Goal: Task Accomplishment & Management: Use online tool/utility

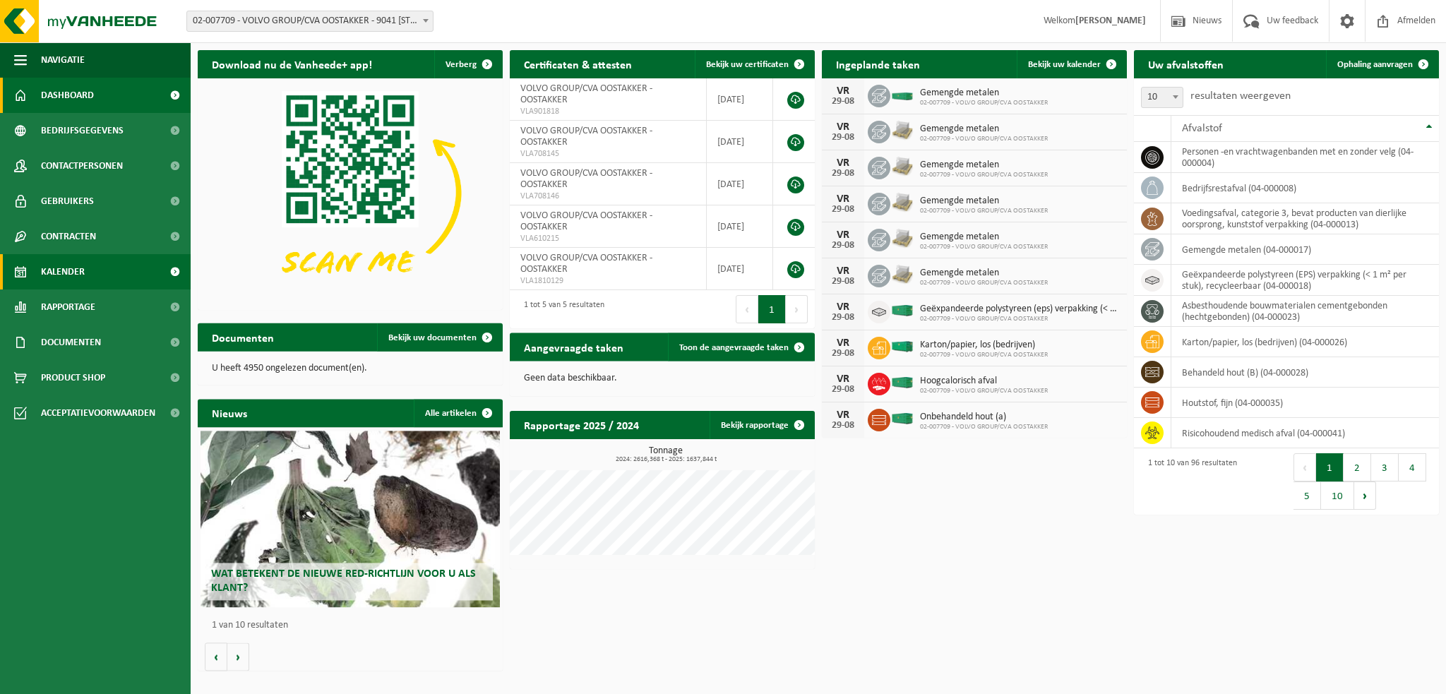
click at [73, 276] on span "Kalender" at bounding box center [63, 271] width 44 height 35
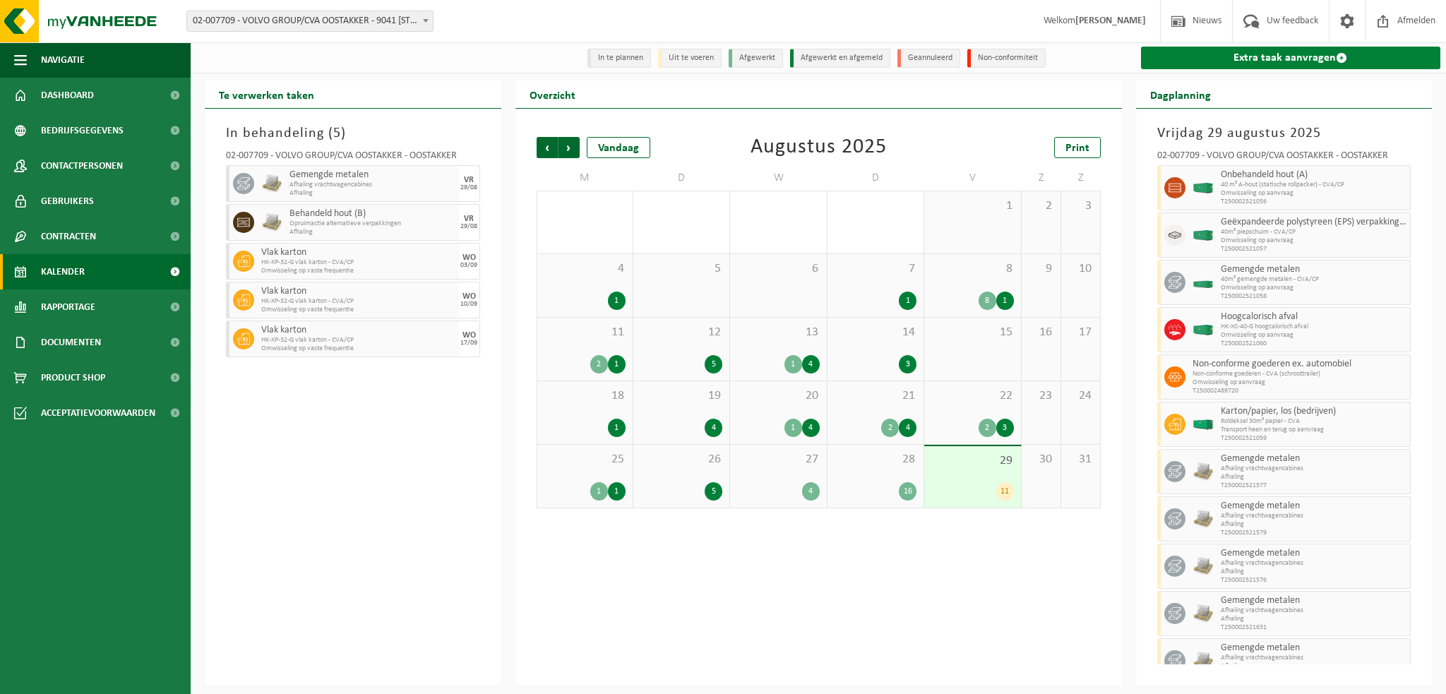
click at [1256, 57] on link "Extra taak aanvragen" at bounding box center [1291, 58] width 300 height 23
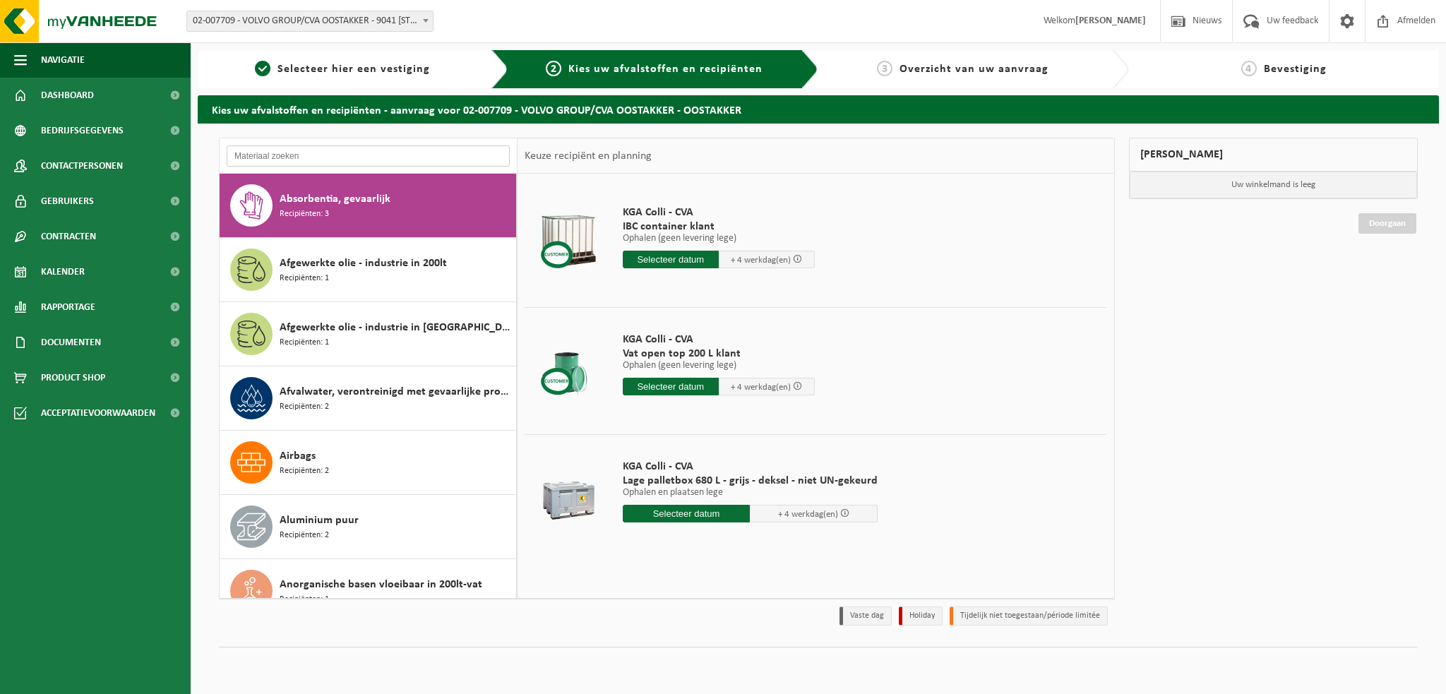
click at [308, 161] on input "text" at bounding box center [368, 155] width 283 height 21
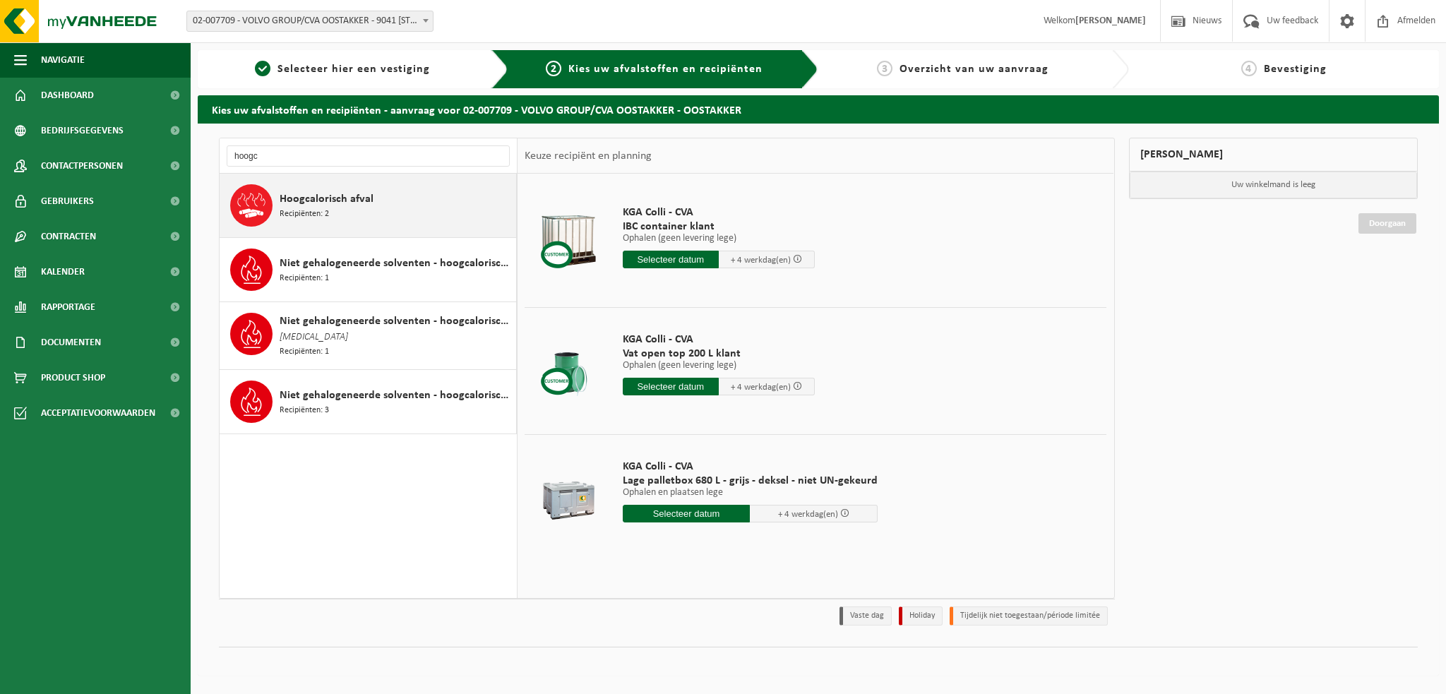
click at [328, 212] on span "Recipiënten: 2" at bounding box center [304, 214] width 49 height 13
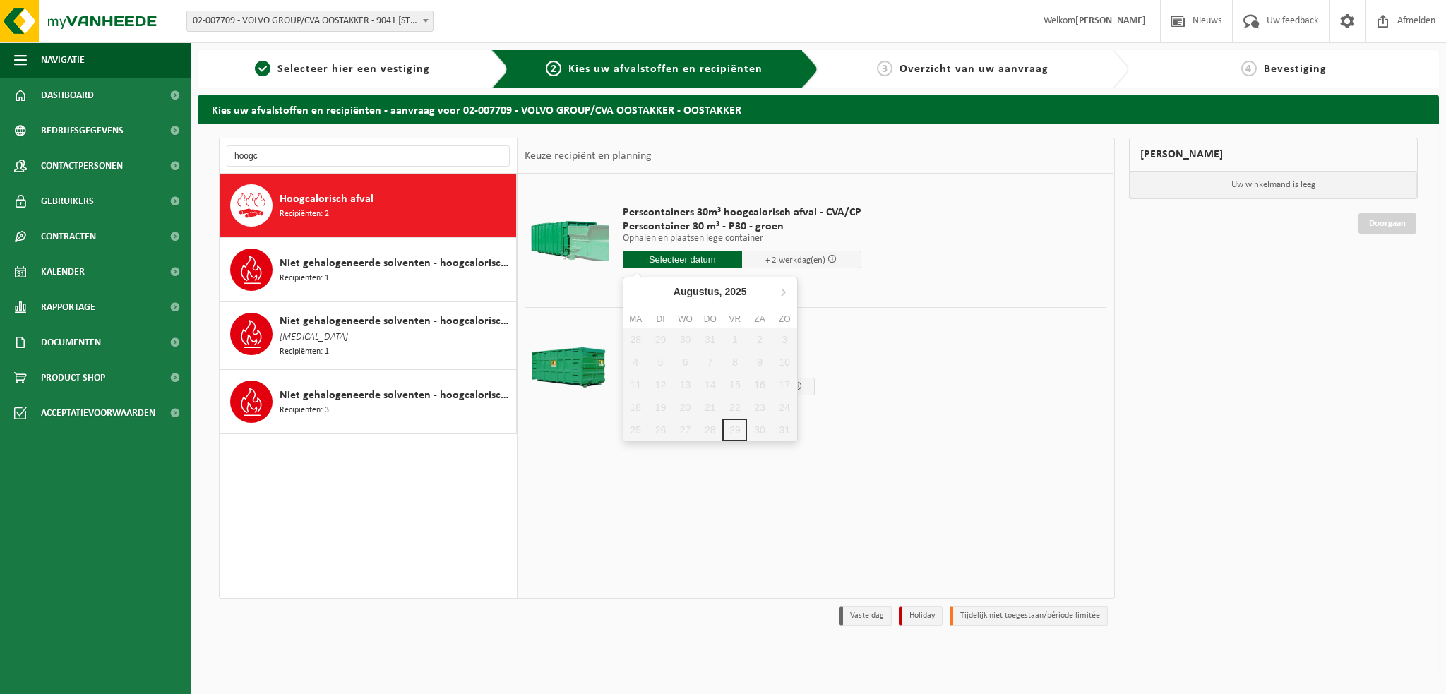
click at [661, 264] on input "text" at bounding box center [682, 260] width 119 height 18
click at [630, 411] on div "28 29 30 31 1 2 3 4 5 6 7 8 9 10 11 12 13 14 15 16 17 18 19 20 21 22 23 24 25 2…" at bounding box center [710, 384] width 174 height 113
click at [299, 159] on input "hoogc" at bounding box center [368, 155] width 283 height 21
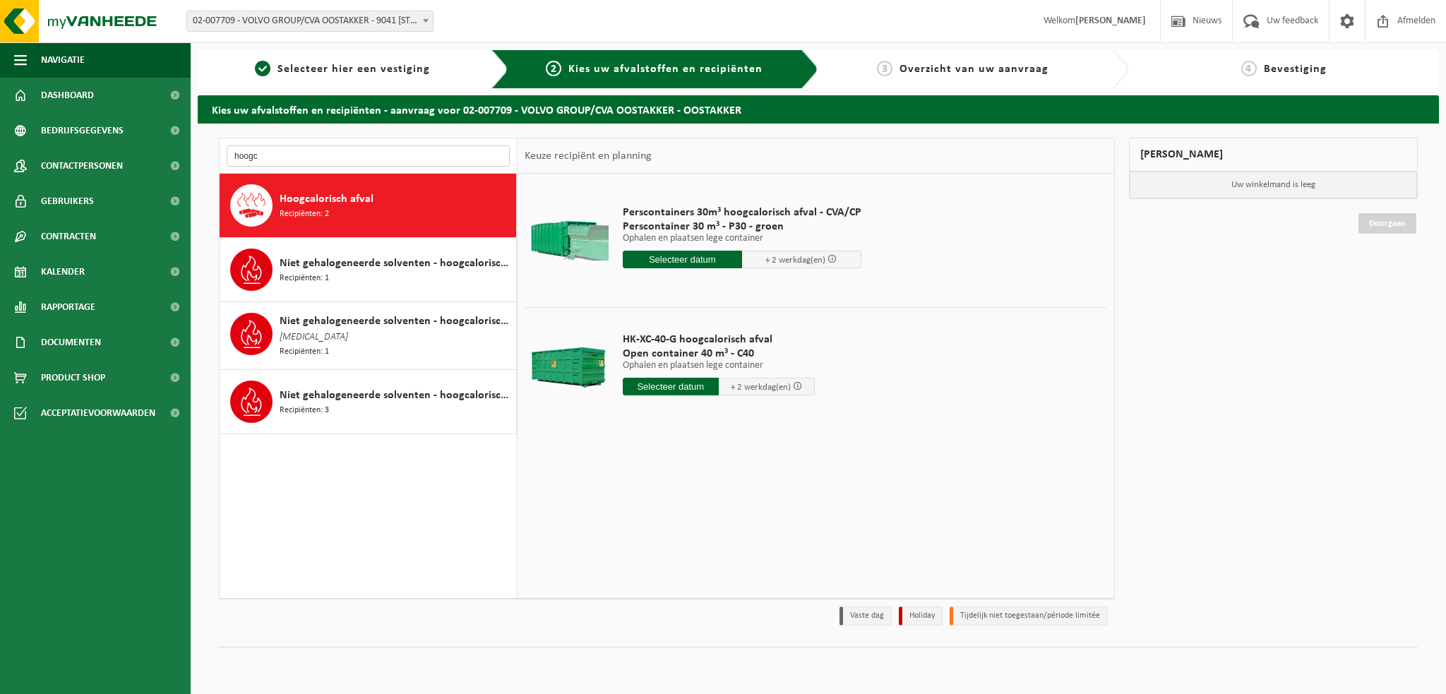
click at [268, 157] on input "hoogc" at bounding box center [368, 155] width 283 height 21
type input "h"
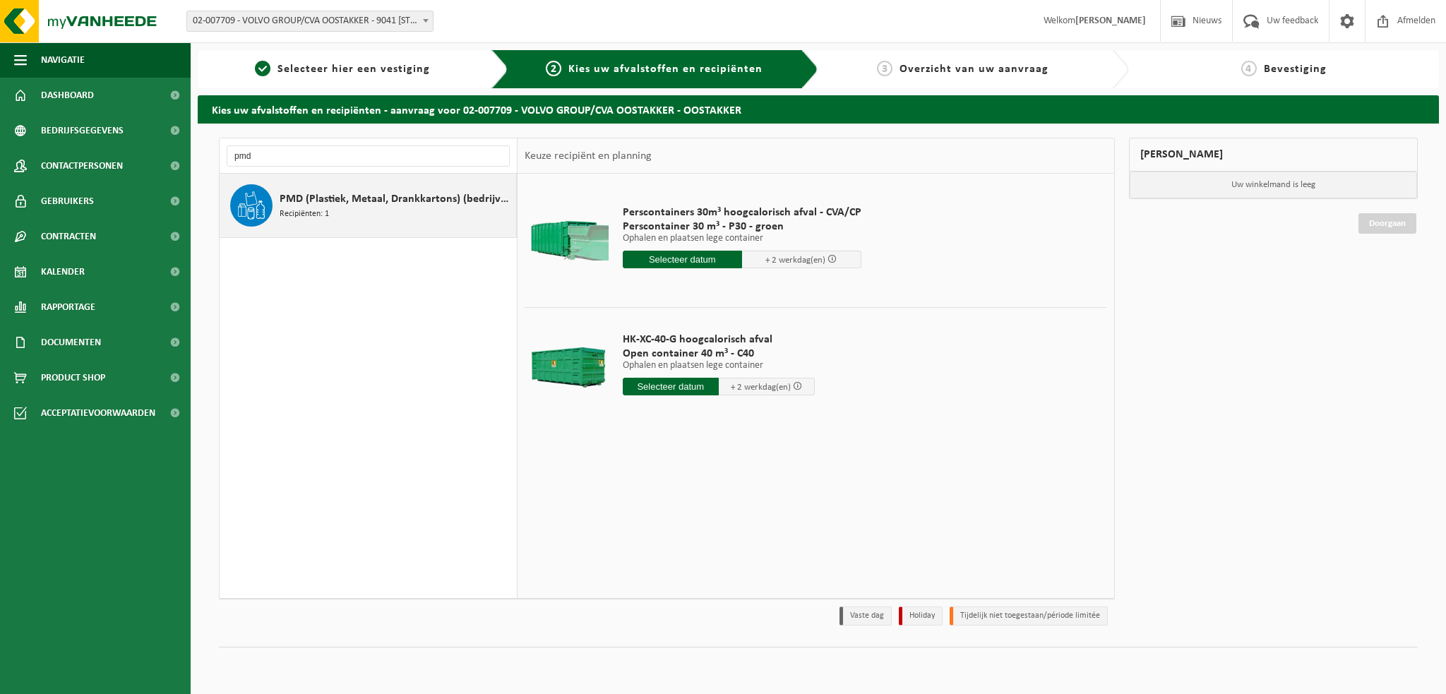
click at [400, 193] on span "PMD (Plastiek, Metaal, Drankkartons) (bedrijven)" at bounding box center [396, 199] width 233 height 17
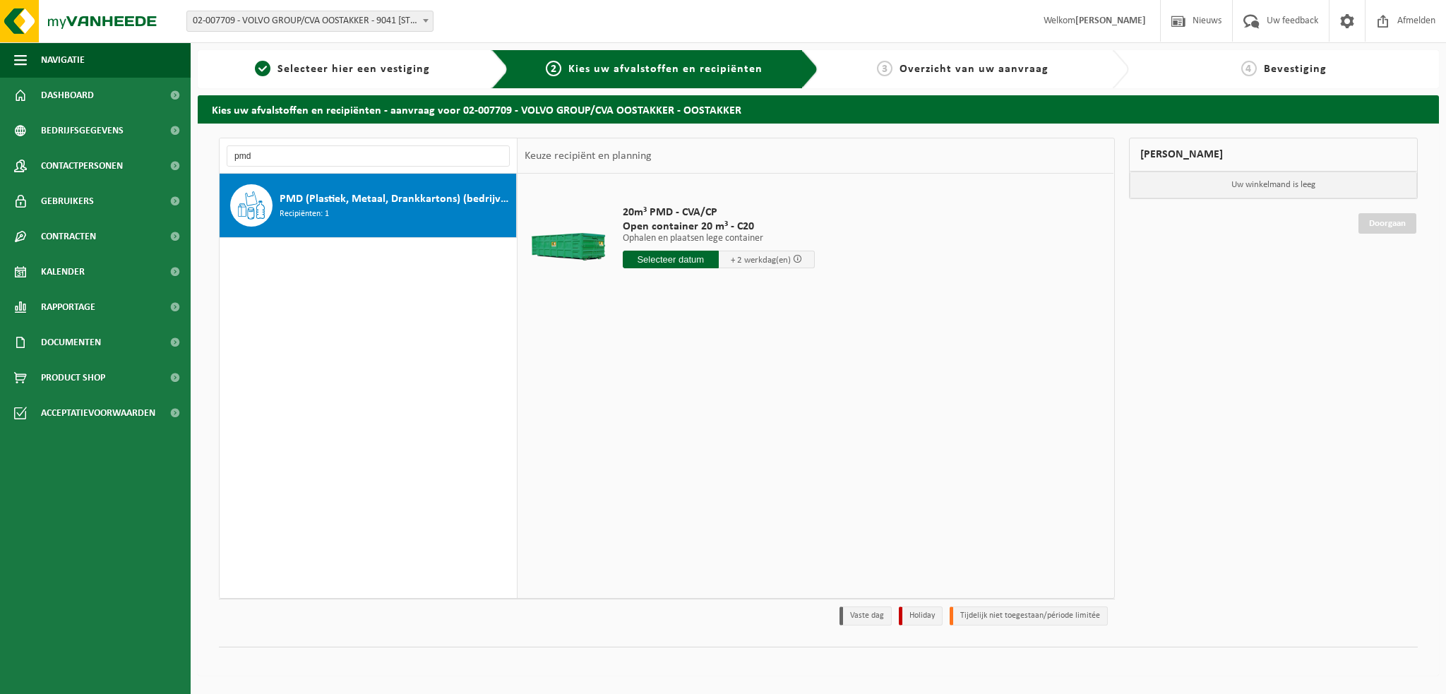
click at [661, 261] on input "text" at bounding box center [671, 260] width 96 height 18
click at [792, 293] on icon at bounding box center [783, 291] width 23 height 23
click at [274, 150] on input "pmd" at bounding box center [368, 155] width 283 height 21
type input "p"
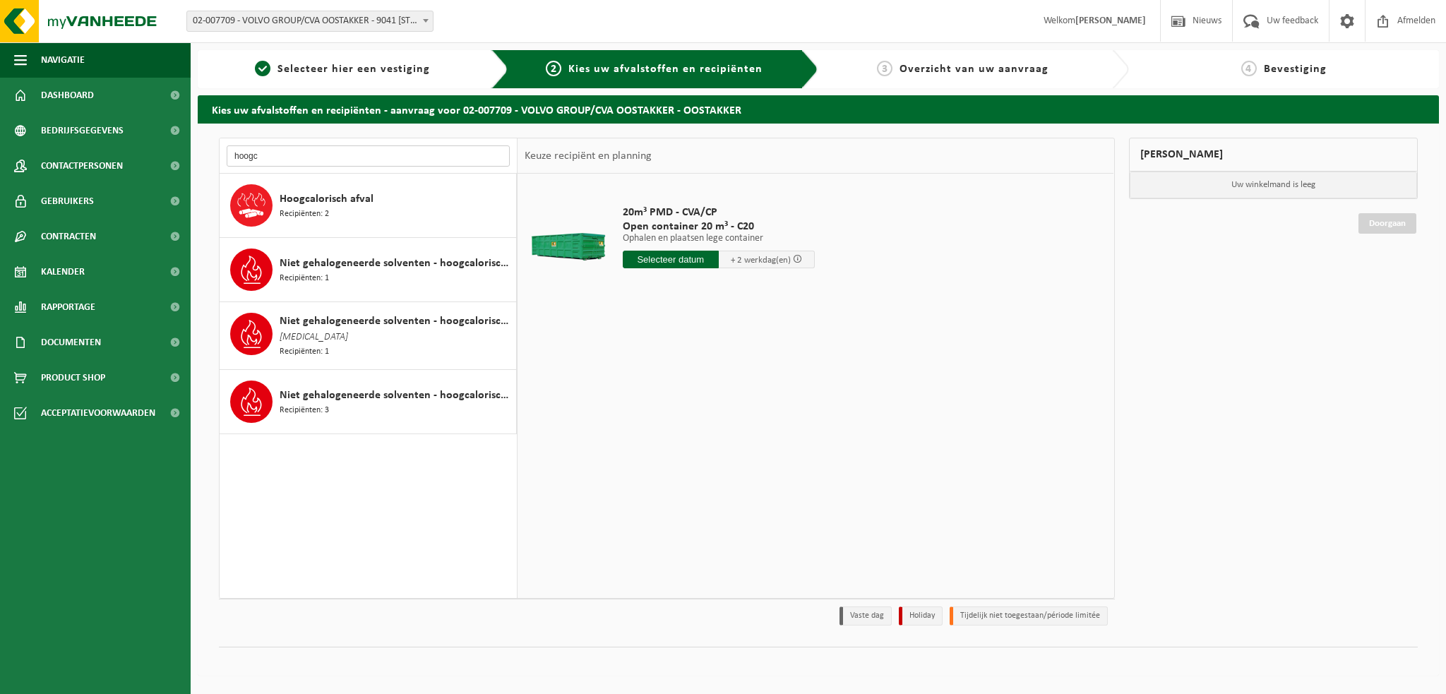
type input "hoogc"
click at [335, 210] on div "Hoogcalorisch afval Recipiënten: 2" at bounding box center [396, 205] width 233 height 42
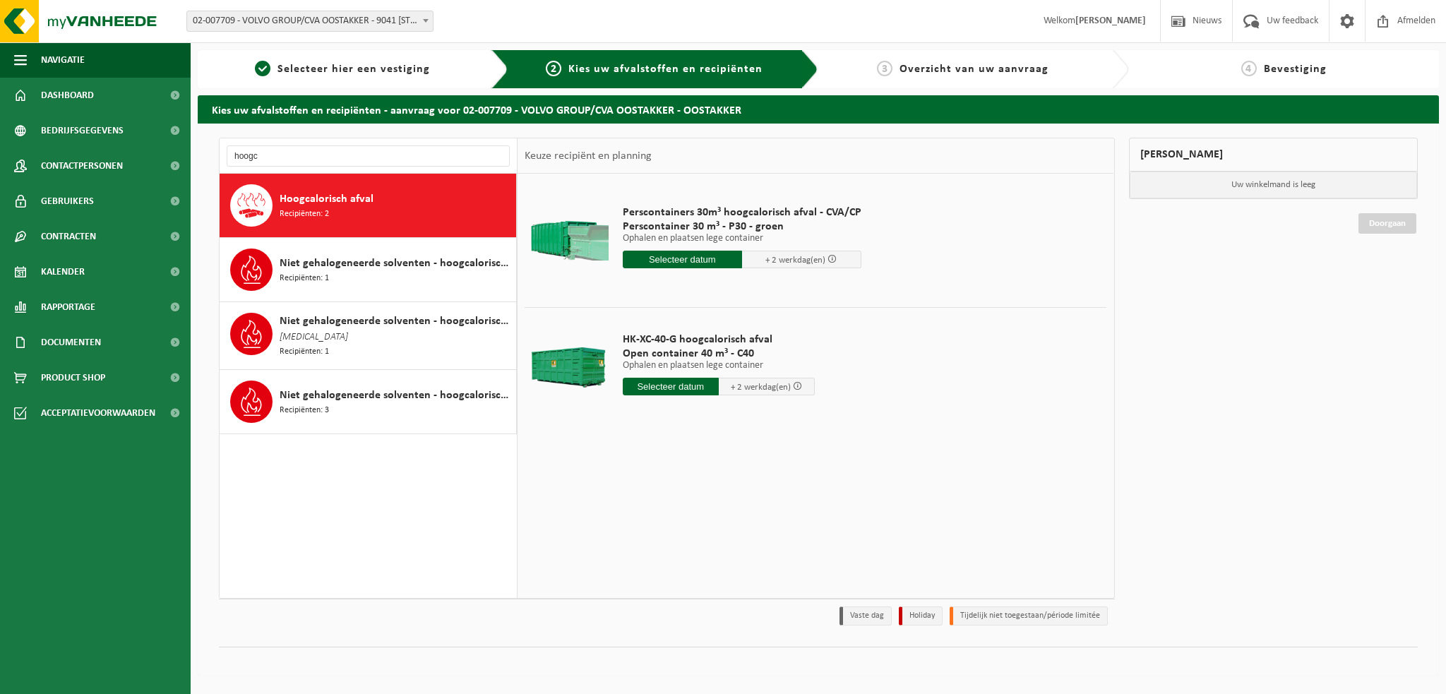
click at [674, 260] on input "text" at bounding box center [682, 260] width 119 height 18
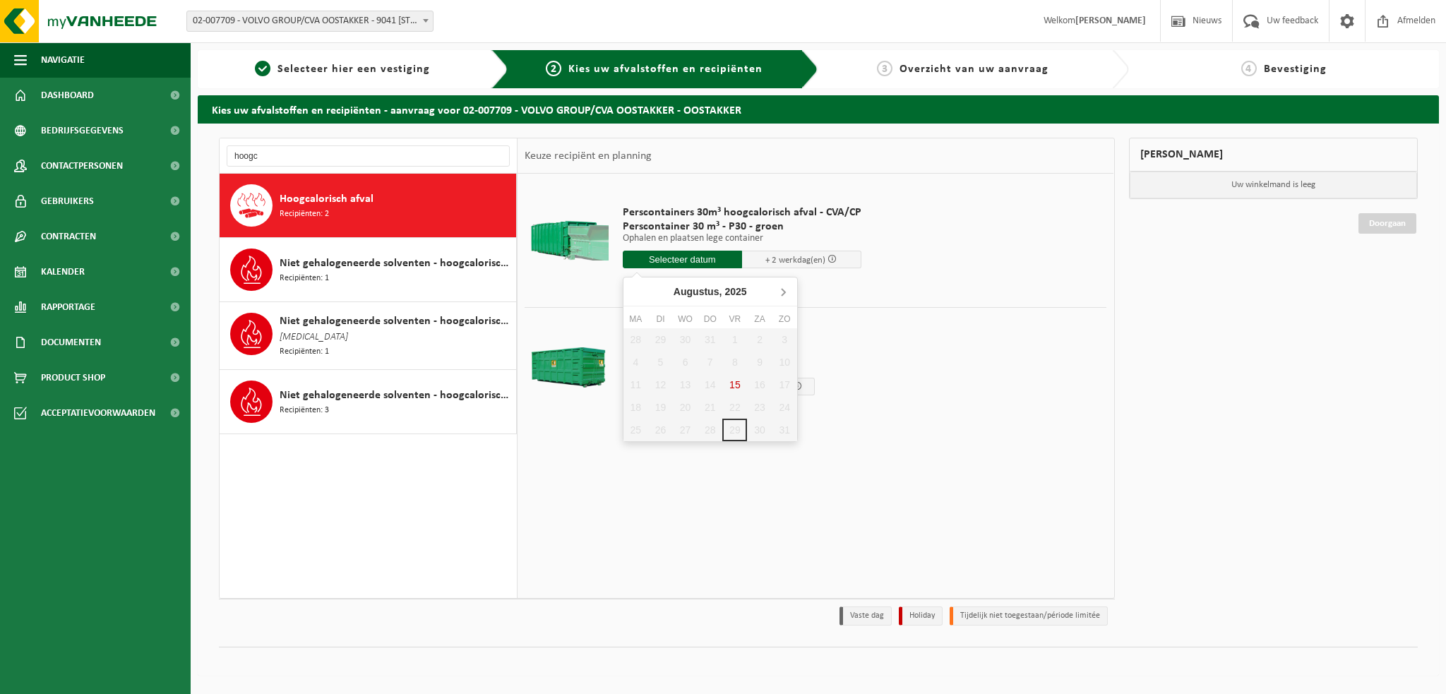
click at [784, 290] on icon at bounding box center [783, 291] width 23 height 23
click at [637, 338] on div "1" at bounding box center [635, 339] width 25 height 23
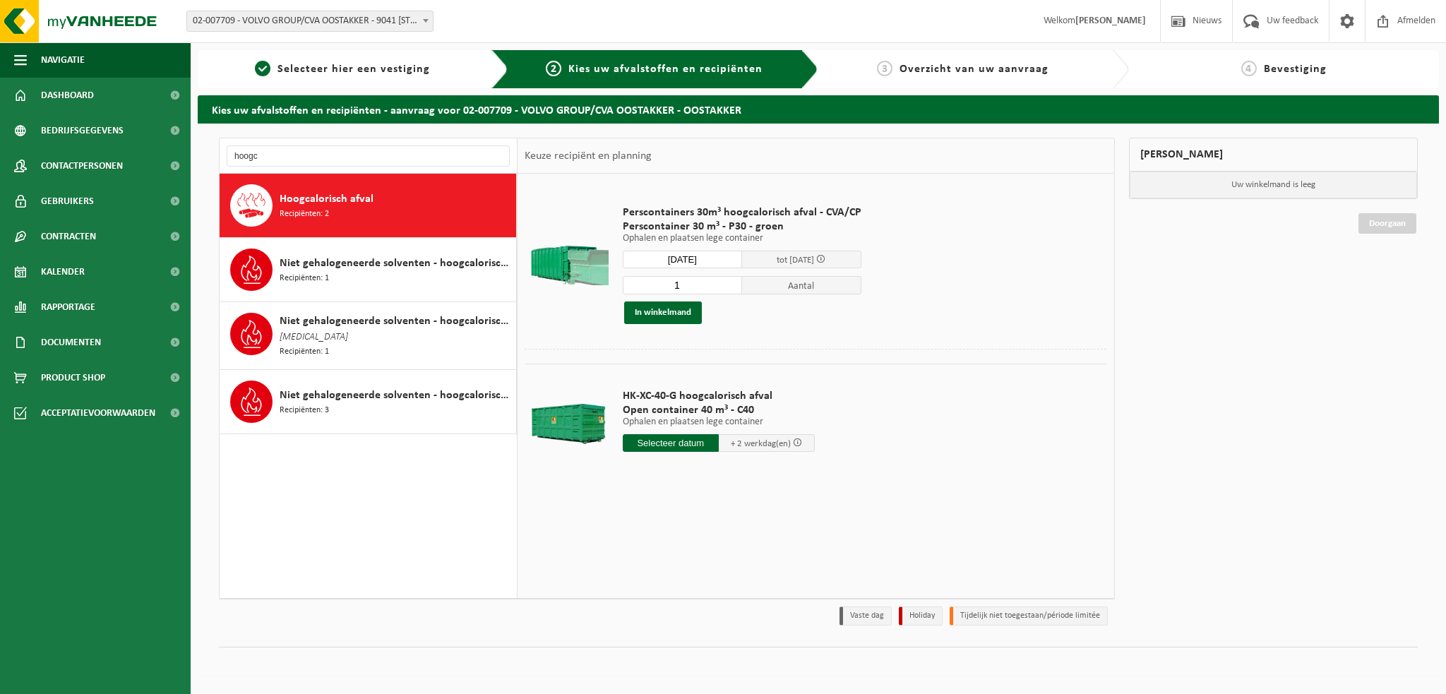
type input "Van 2025-09-01"
type input "2025-09-01"
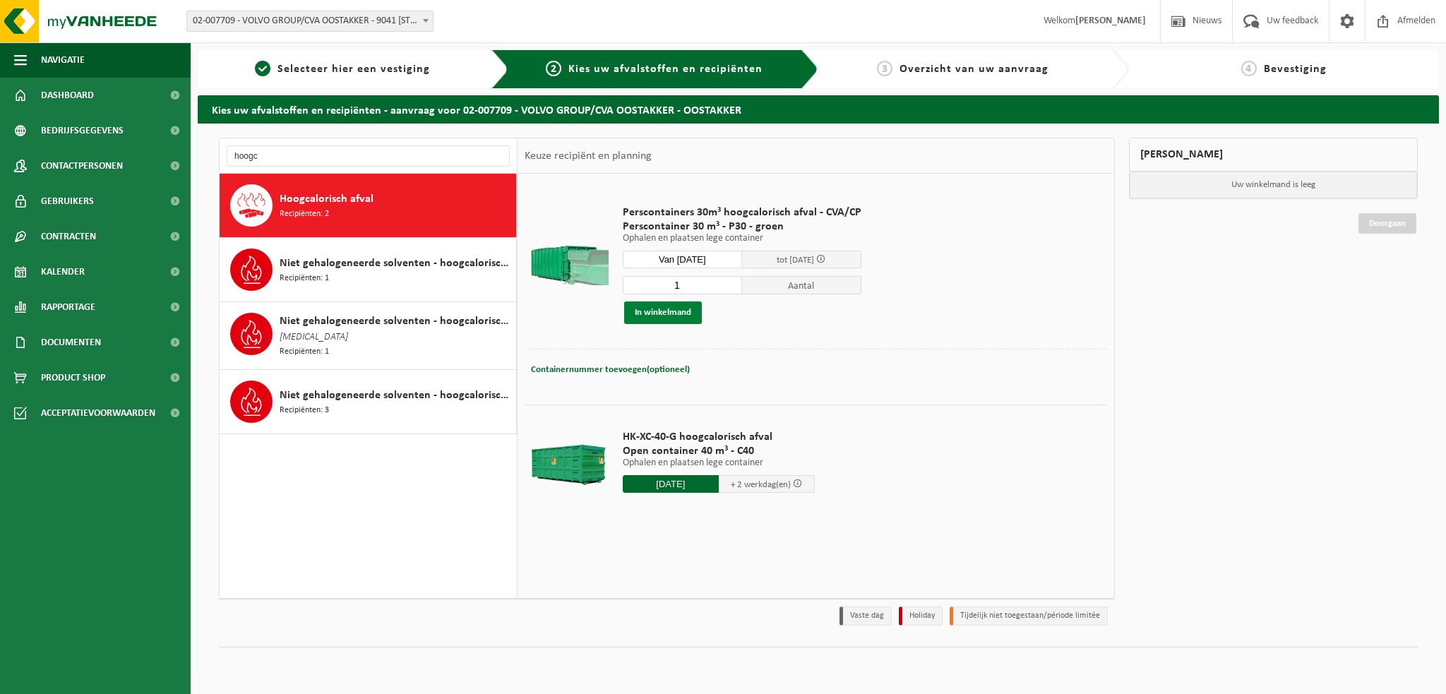
click at [662, 316] on button "In winkelmand" at bounding box center [663, 312] width 78 height 23
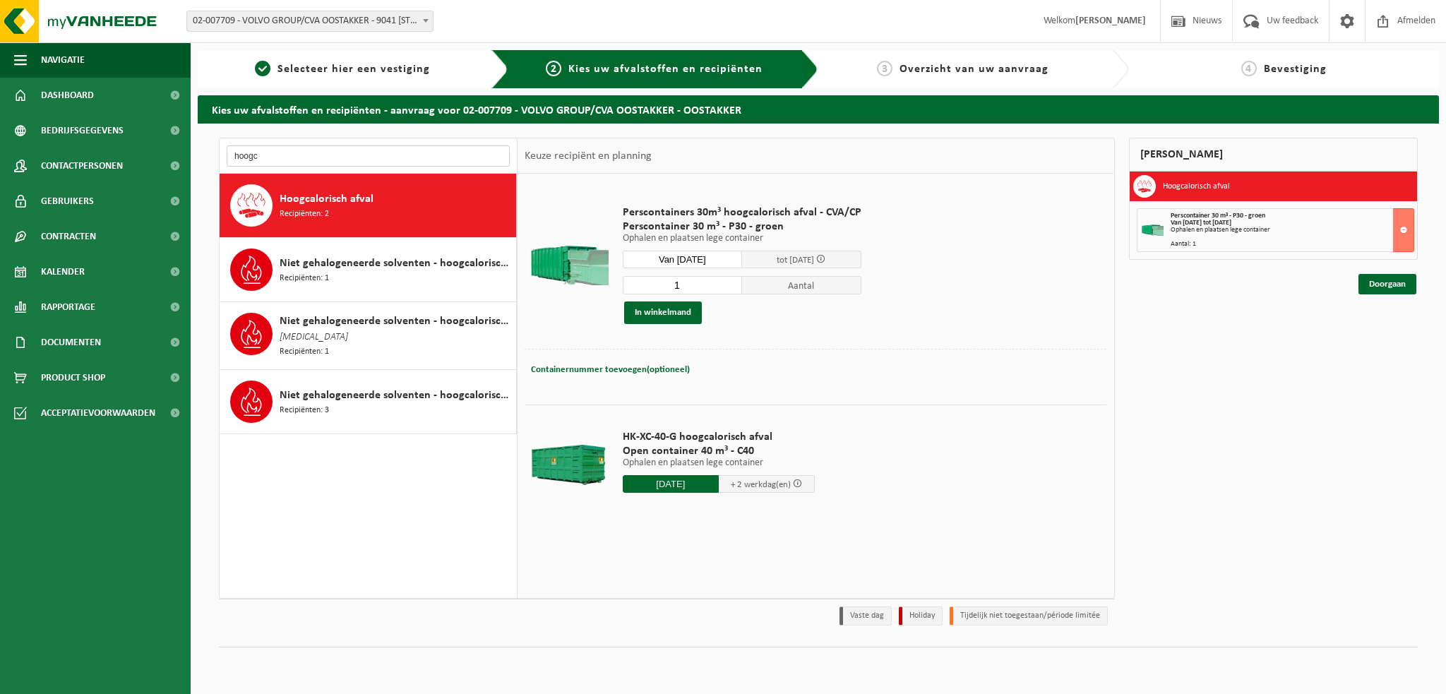
click at [289, 153] on input "hoogc" at bounding box center [368, 155] width 283 height 21
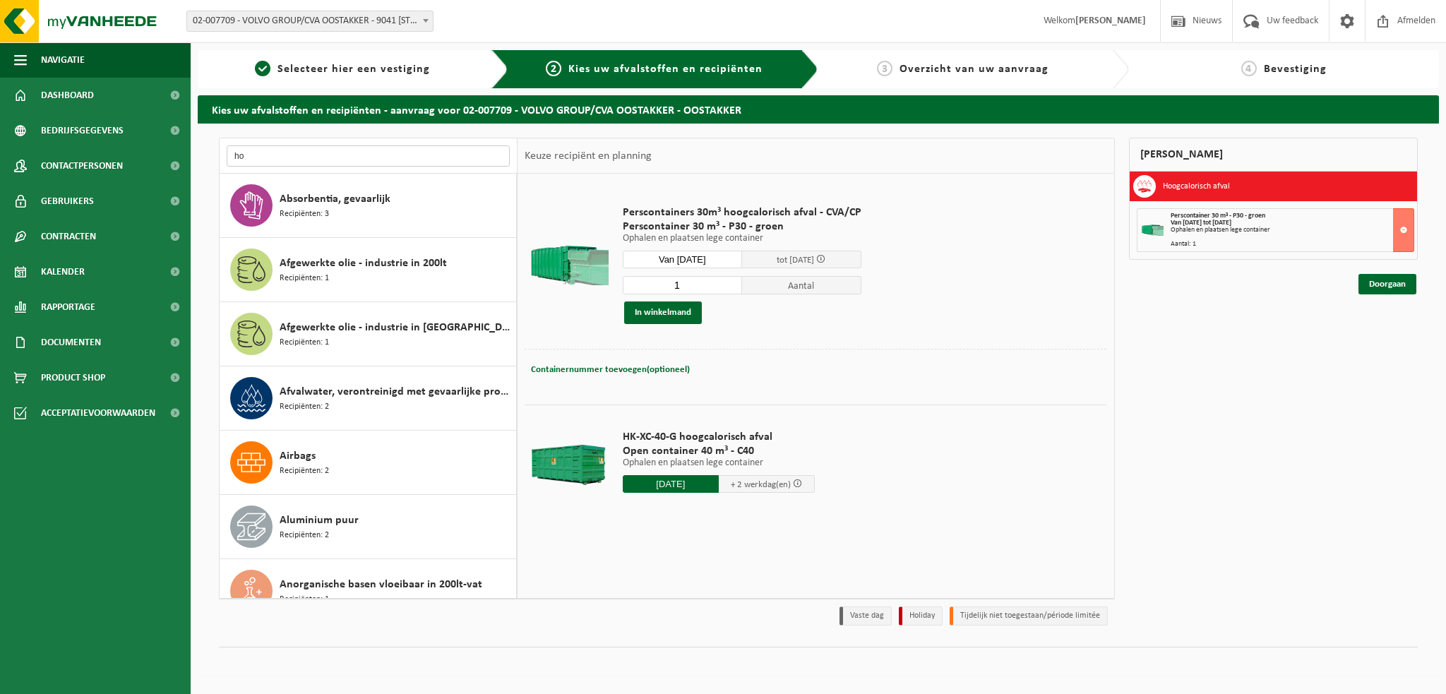
type input "h"
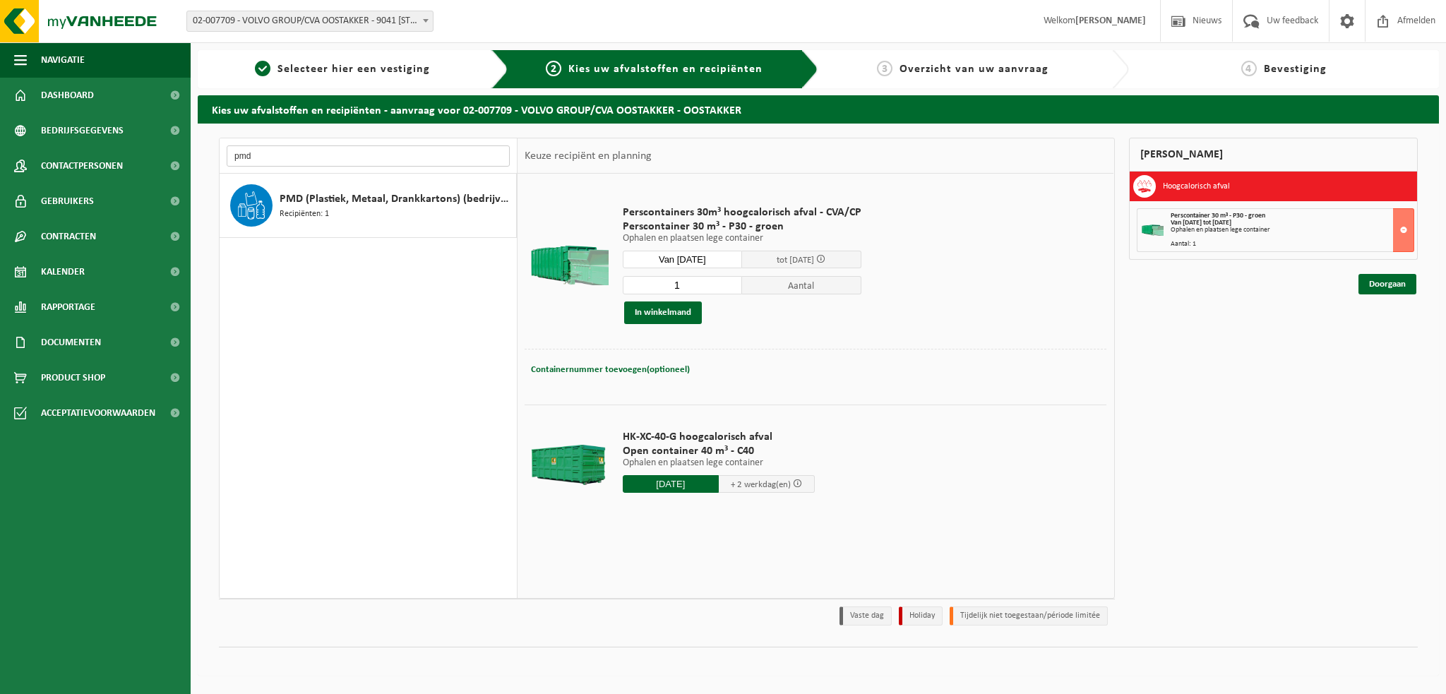
type input "pmd"
click at [308, 203] on span "PMD (Plastiek, Metaal, Drankkartons) (bedrijven)" at bounding box center [396, 199] width 233 height 17
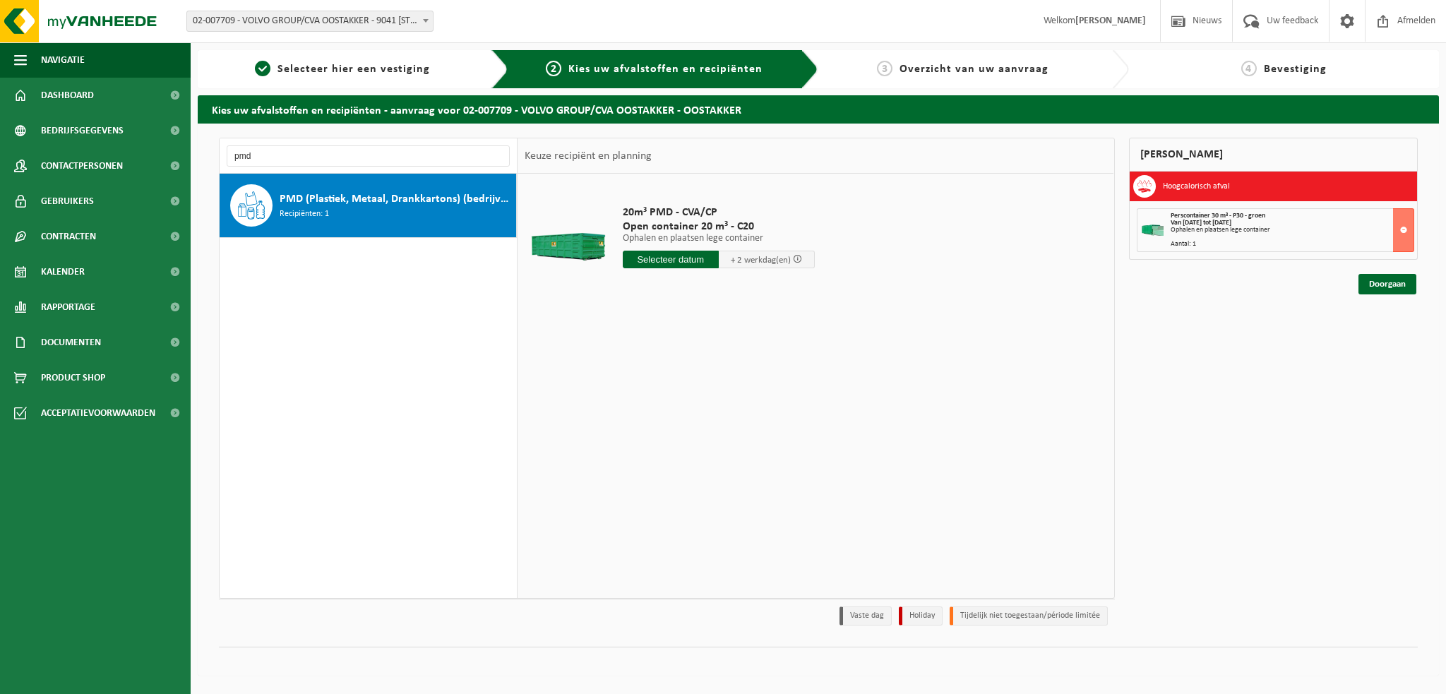
click at [683, 261] on input "text" at bounding box center [671, 260] width 96 height 18
click at [785, 287] on icon at bounding box center [783, 291] width 23 height 23
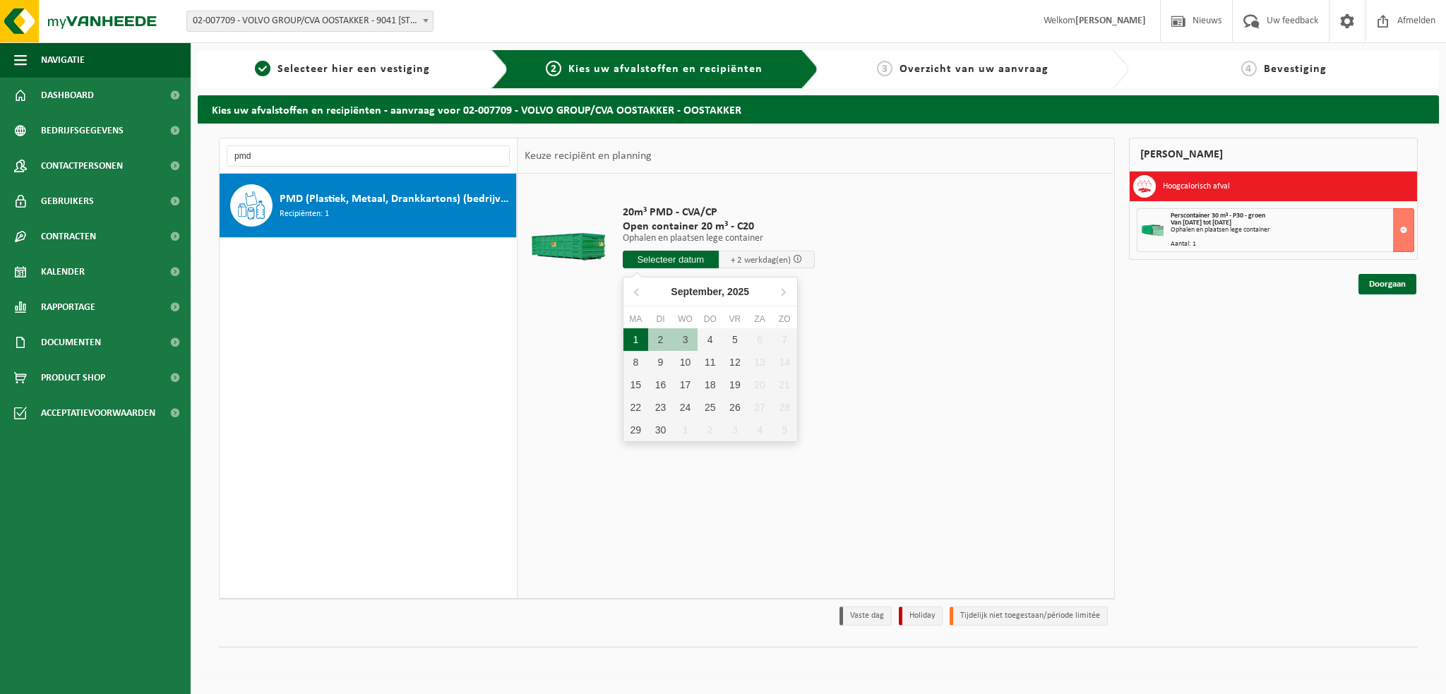
click at [638, 340] on div "1" at bounding box center [635, 339] width 25 height 23
type input "Van 2025-09-01"
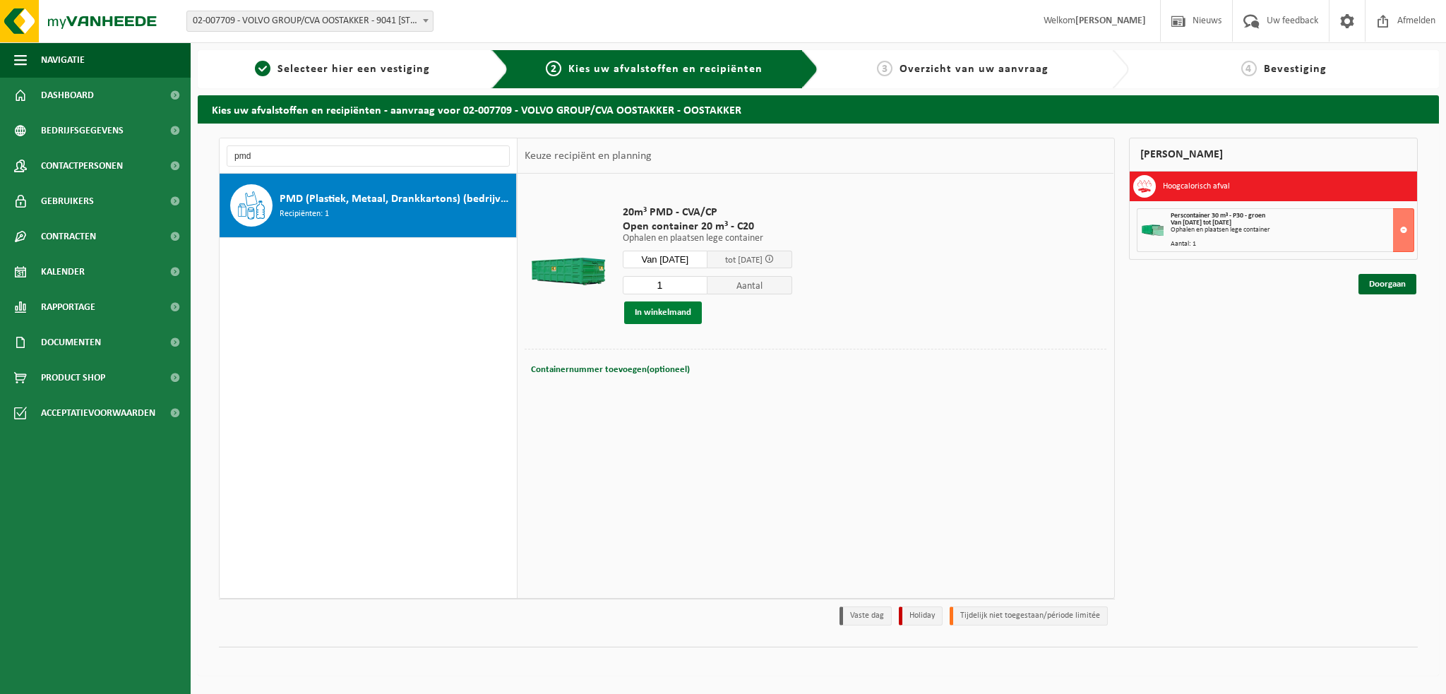
click at [660, 314] on button "In winkelmand" at bounding box center [663, 312] width 78 height 23
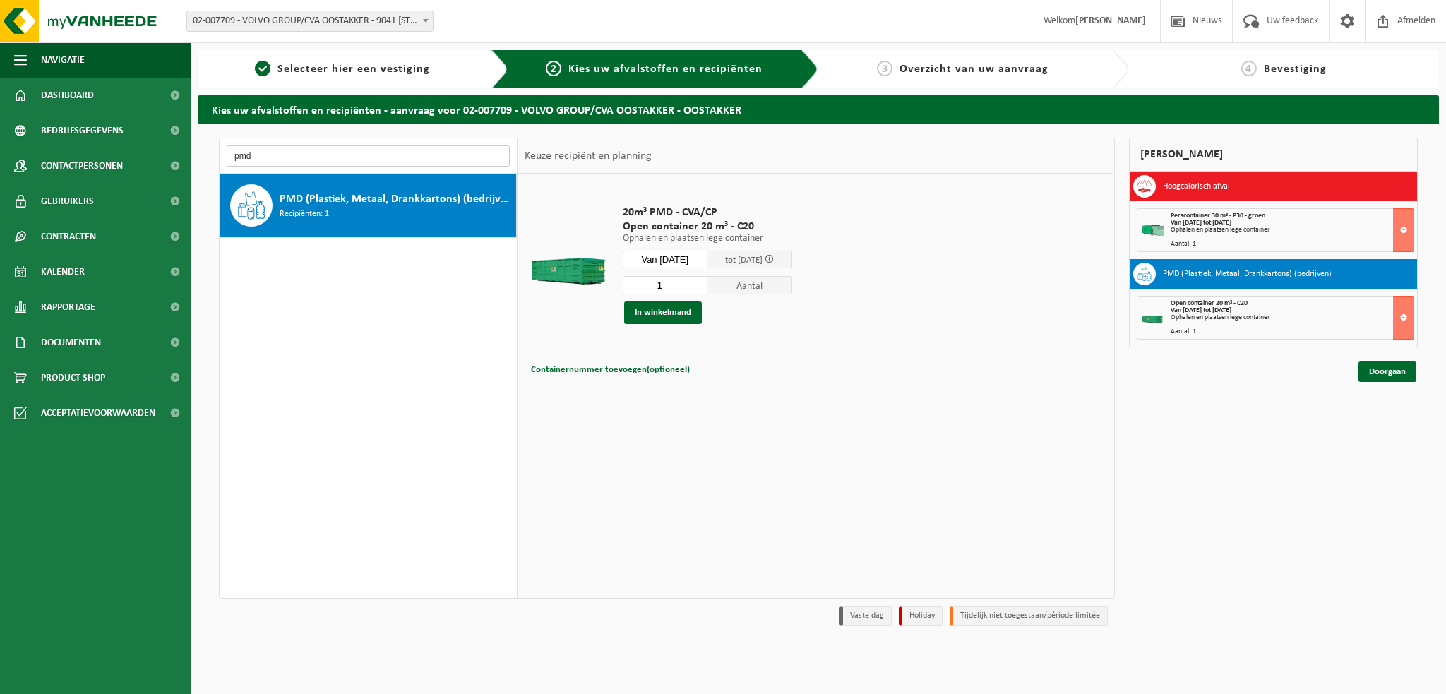
click at [280, 152] on input "pmd" at bounding box center [368, 155] width 283 height 21
type input "p"
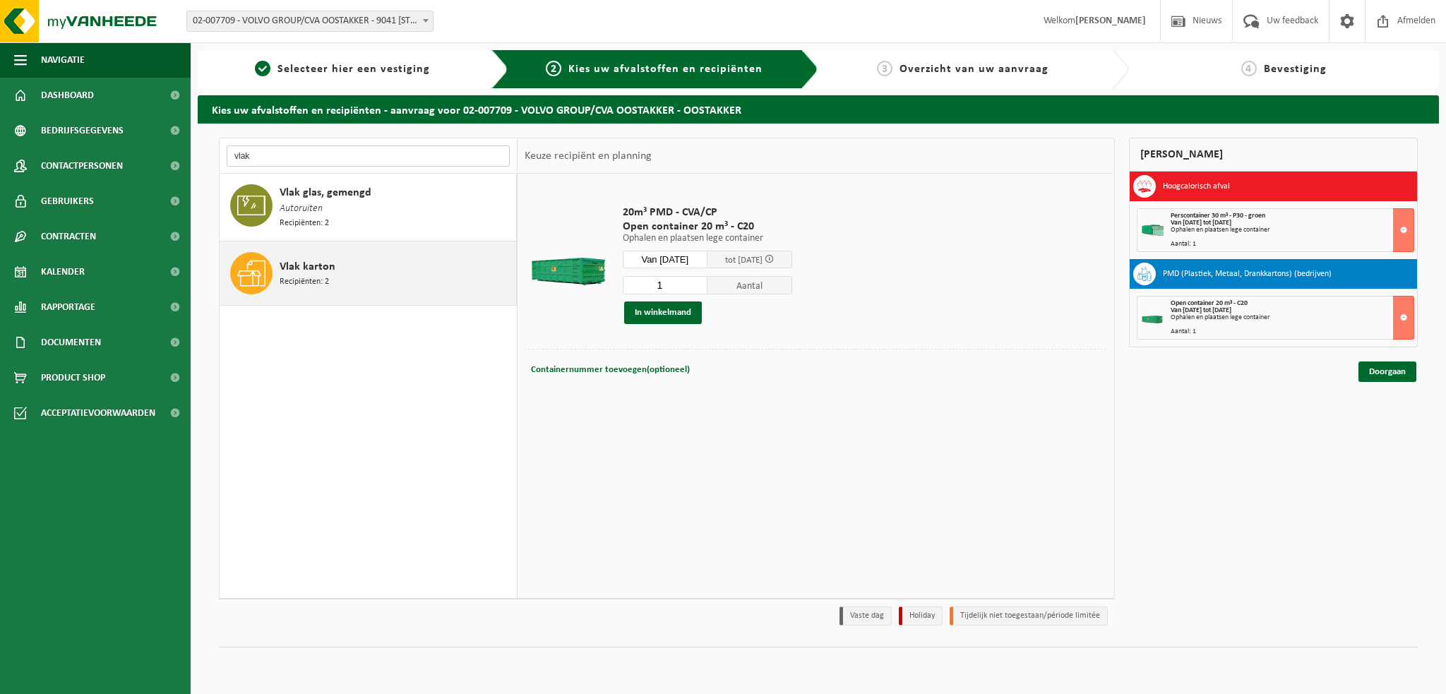
type input "vlak"
click at [301, 277] on span "Recipiënten: 2" at bounding box center [304, 281] width 49 height 13
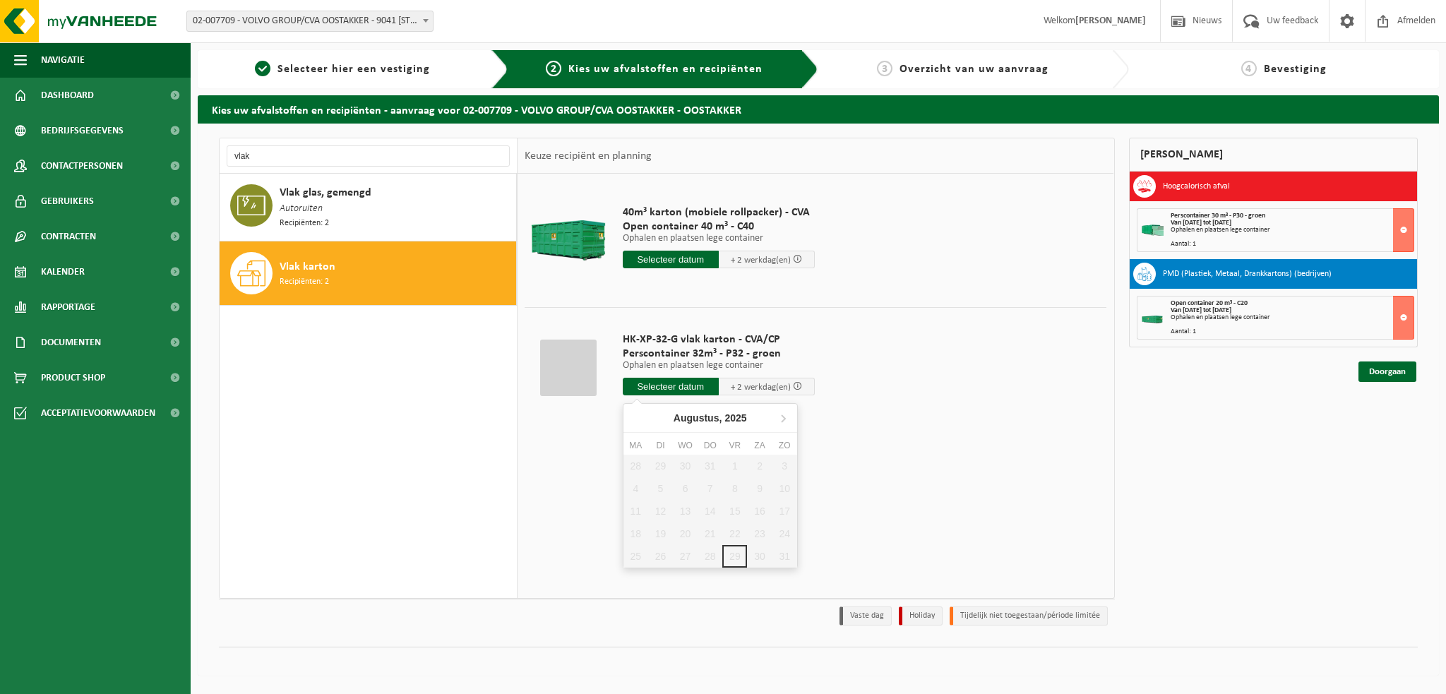
click at [695, 385] on input "text" at bounding box center [671, 387] width 96 height 18
click at [782, 423] on icon at bounding box center [783, 418] width 23 height 23
click at [637, 461] on div "1" at bounding box center [635, 466] width 25 height 23
type input "Van 2025-09-01"
type input "2025-09-01"
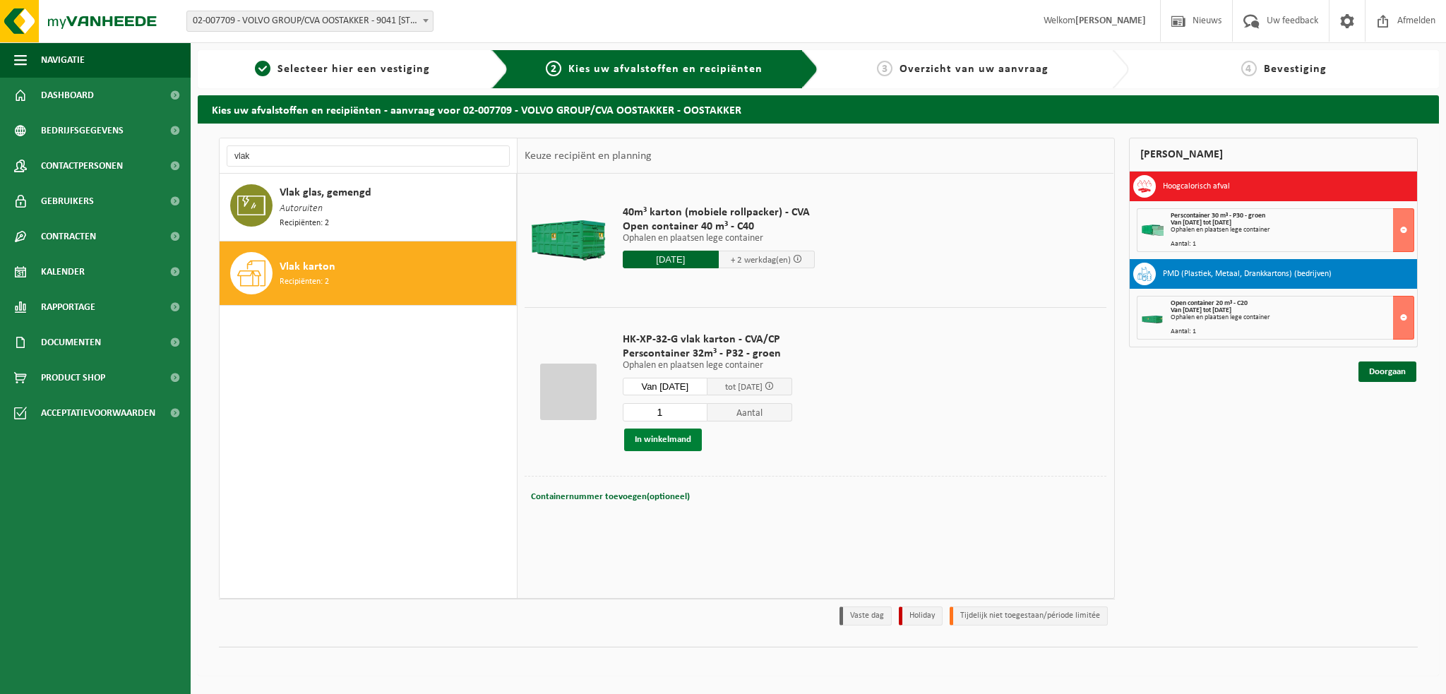
click at [661, 442] on button "In winkelmand" at bounding box center [663, 439] width 78 height 23
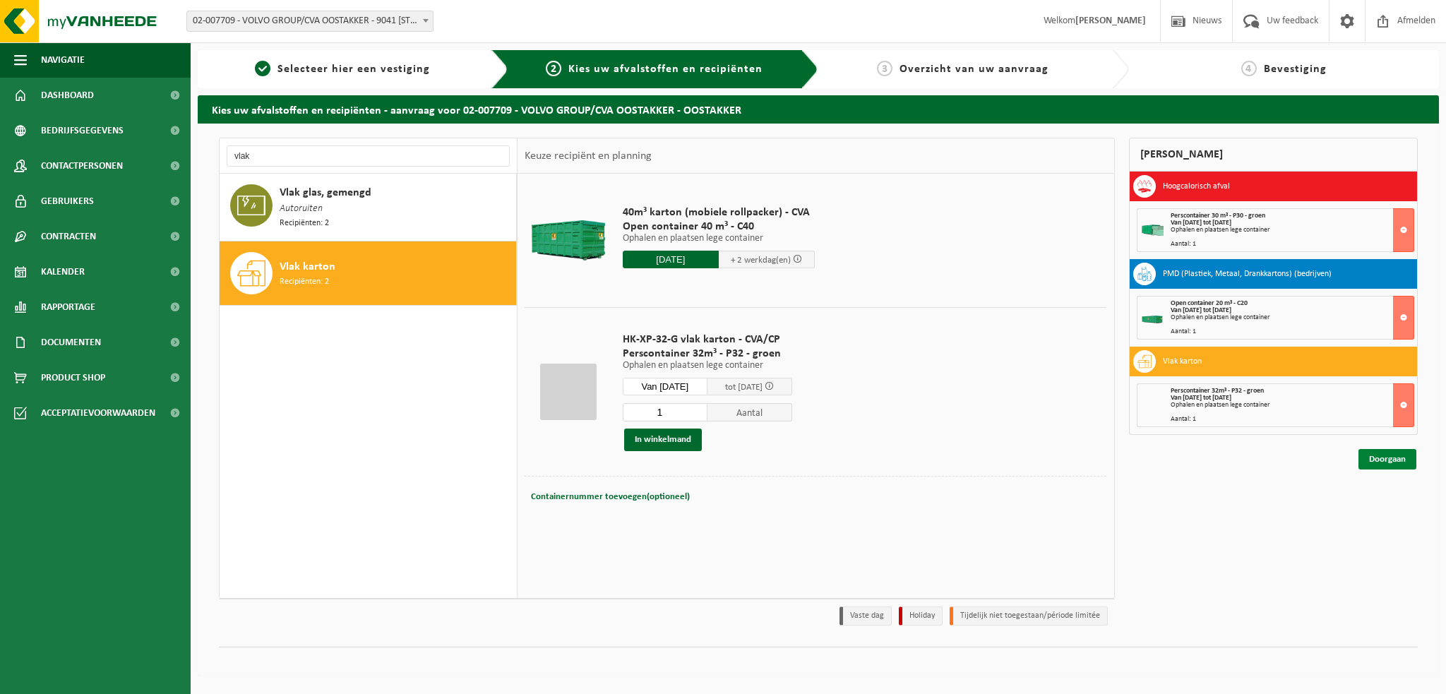
click at [1389, 458] on link "Doorgaan" at bounding box center [1387, 459] width 58 height 20
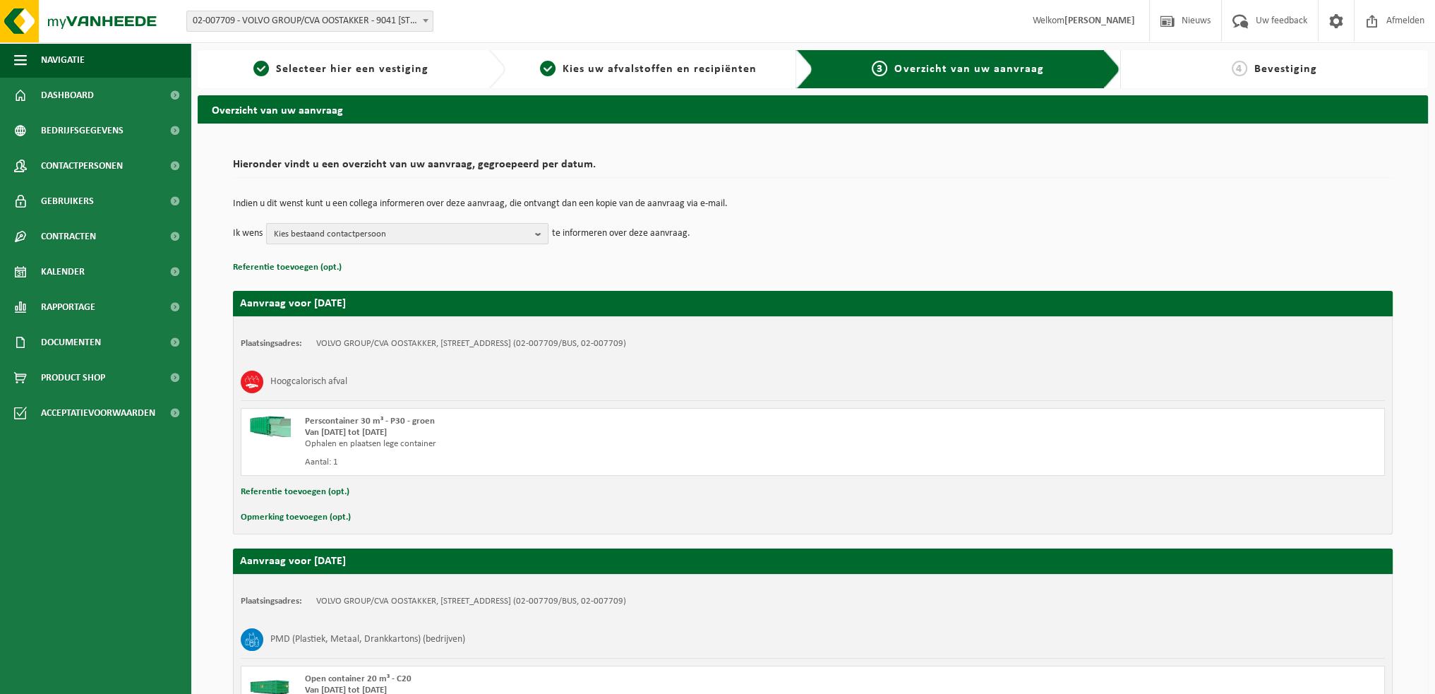
click at [520, 234] on span "Kies bestaand contactpersoon" at bounding box center [402, 234] width 256 height 21
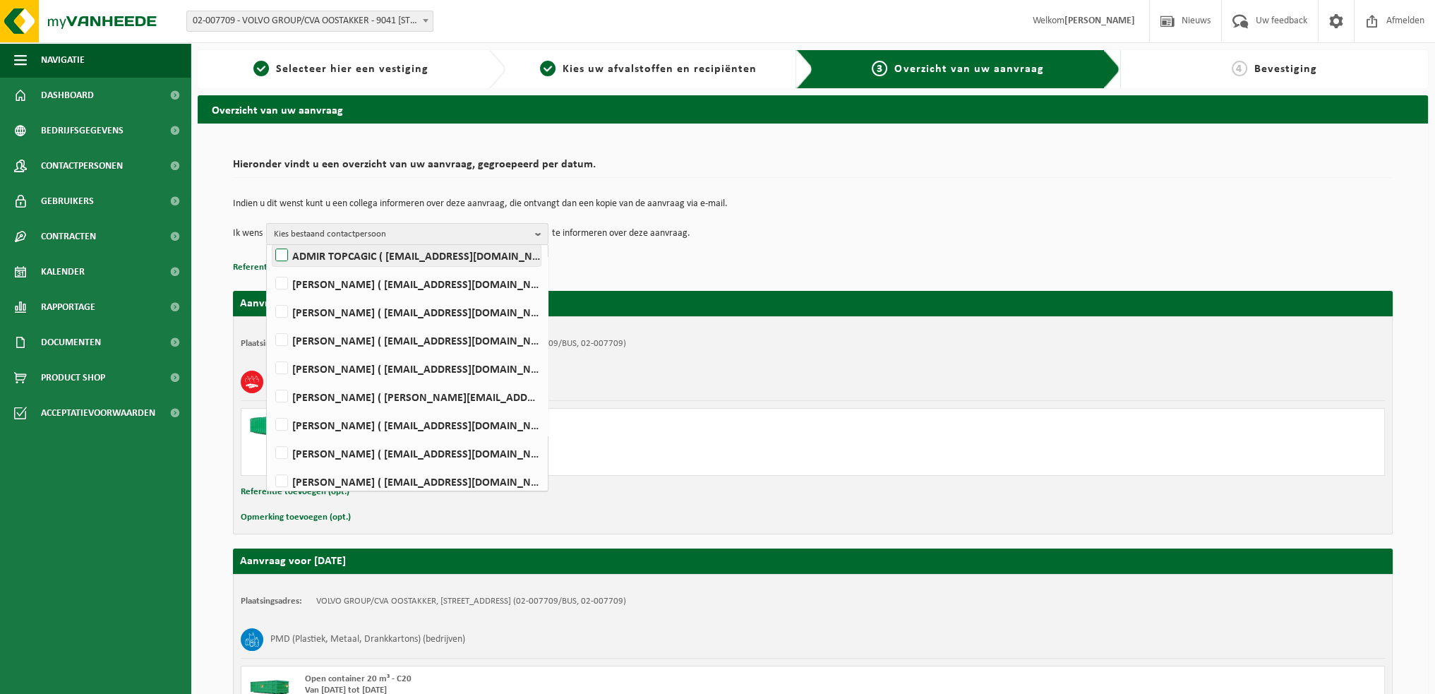
scroll to position [740, 0]
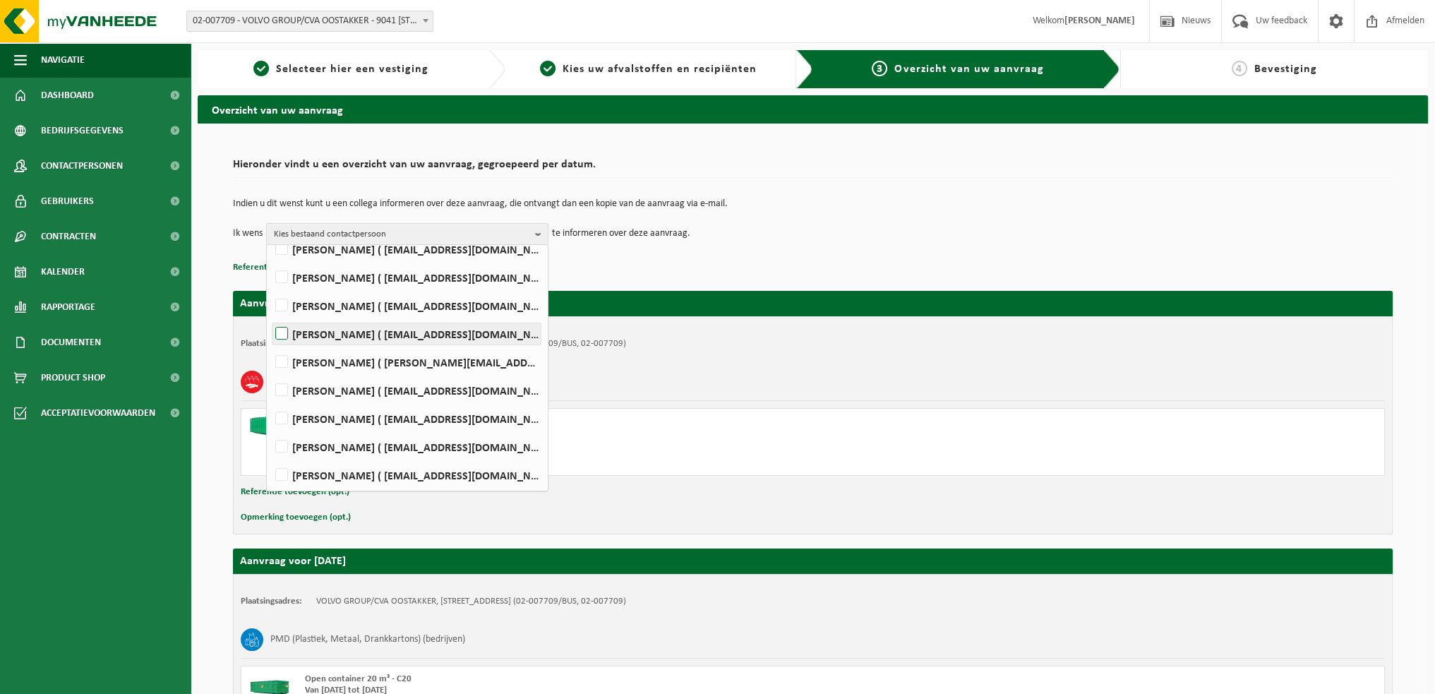
click at [282, 333] on label "WIM VEIRMAN ( wim.veirman@volvo.com )" at bounding box center [406, 333] width 268 height 21
click at [270, 316] on input "WIM VEIRMAN ( wim.veirman@volvo.com )" at bounding box center [270, 316] width 1 height 1
checkbox input "true"
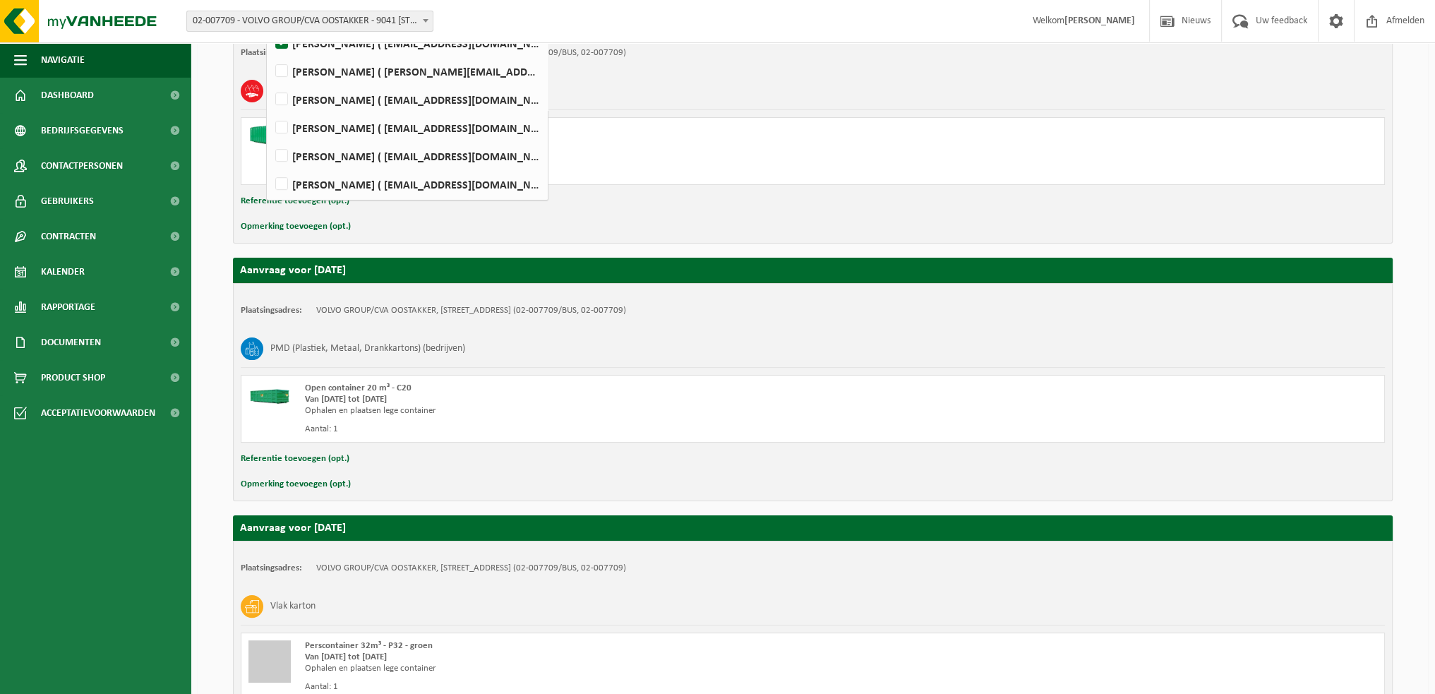
scroll to position [424, 0]
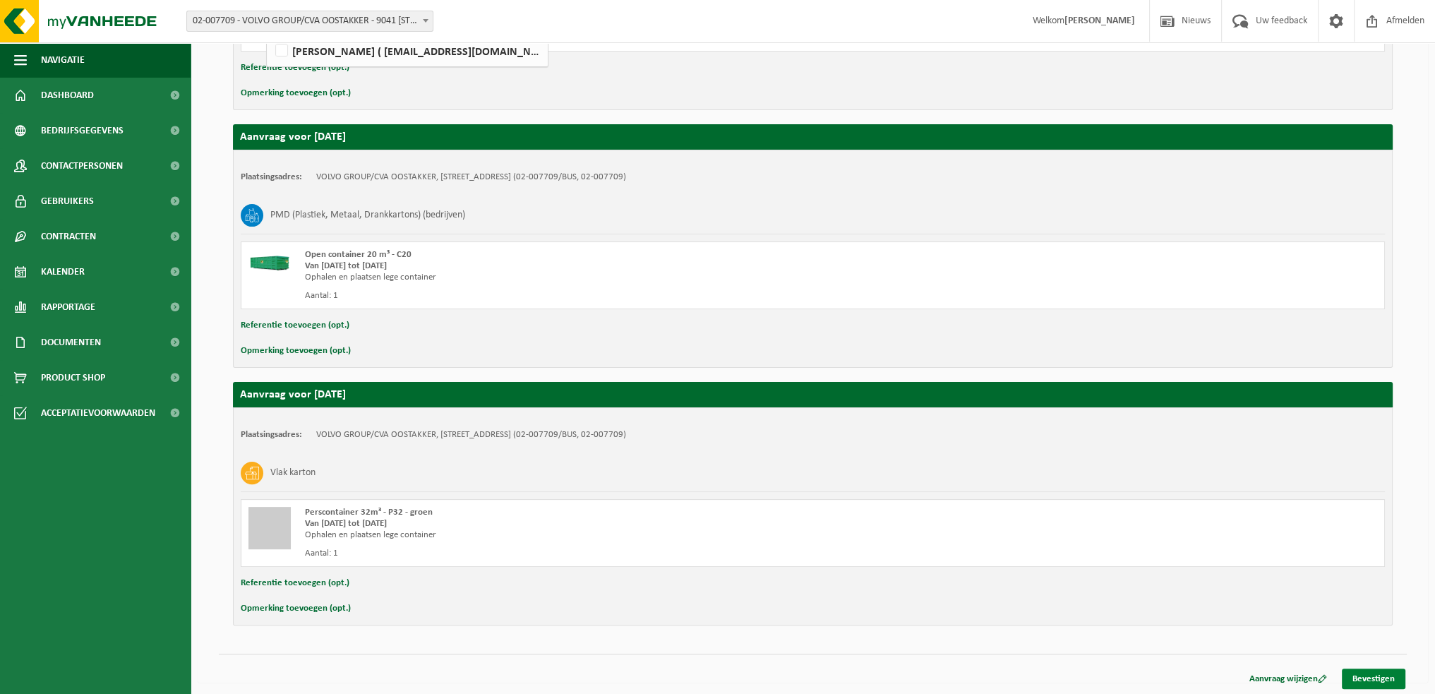
click at [1364, 668] on link "Bevestigen" at bounding box center [1374, 678] width 64 height 20
